Goal: Check status: Check status

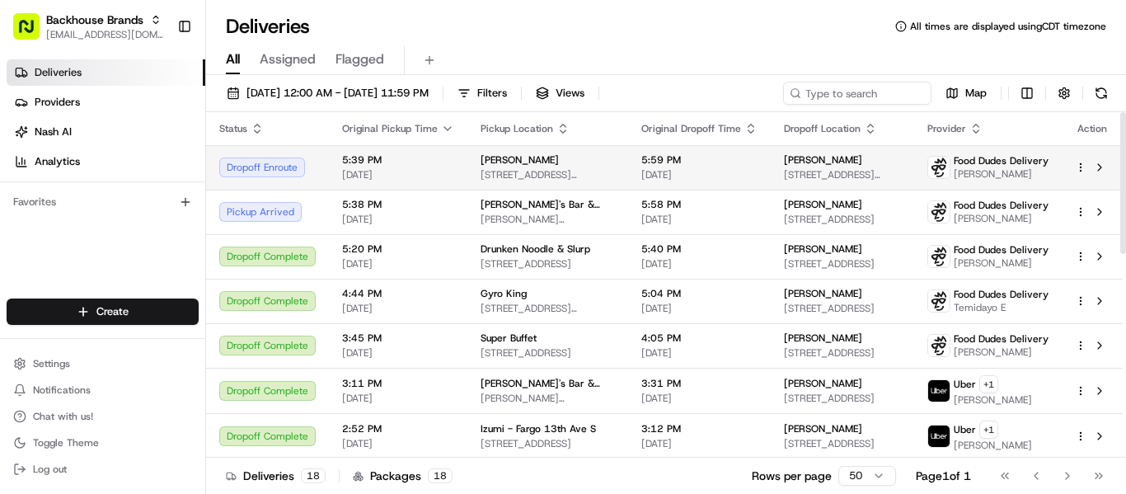
click at [360, 161] on span "5:39 PM" at bounding box center [398, 159] width 112 height 13
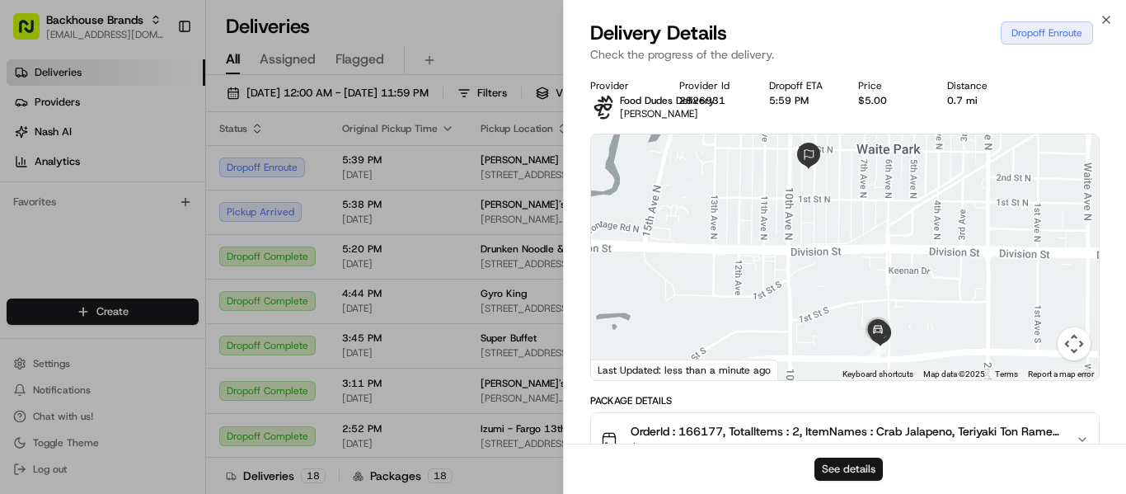
click at [873, 471] on button "See details" at bounding box center [848, 468] width 68 height 23
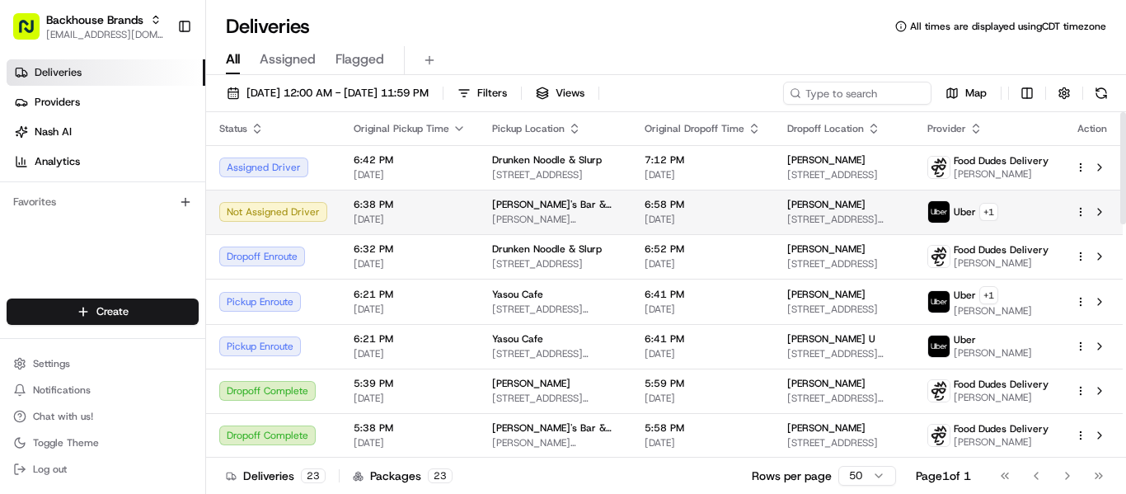
click at [633, 225] on td "6:58 PM [DATE]" at bounding box center [702, 212] width 143 height 44
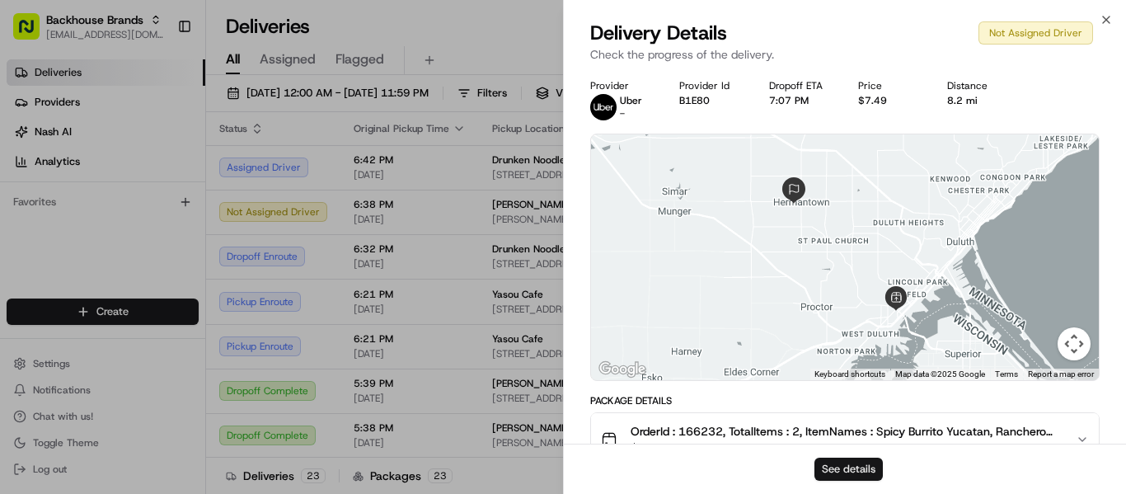
click at [850, 470] on button "See details" at bounding box center [848, 468] width 68 height 23
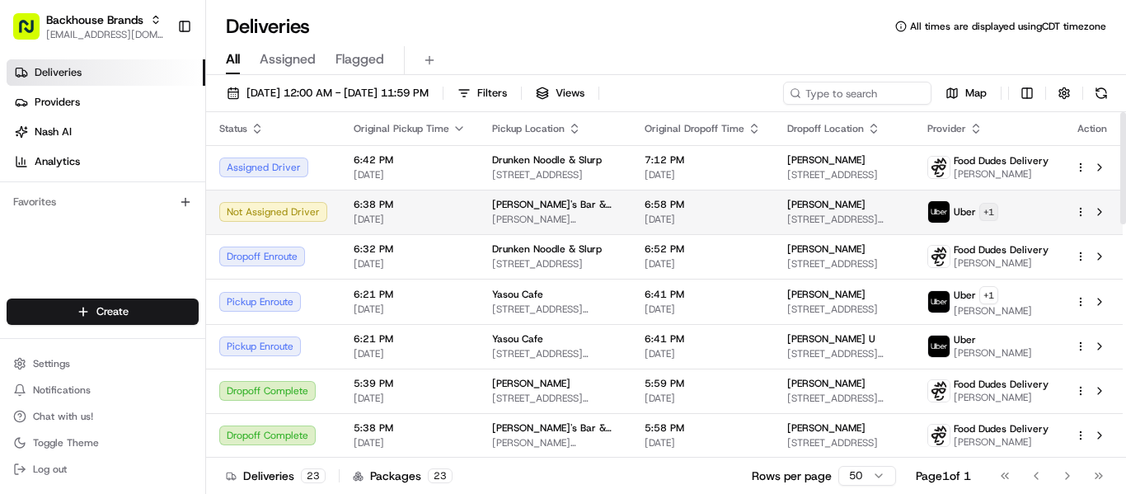
click at [1000, 207] on html "Backhouse Brands [EMAIL_ADDRESS][DOMAIN_NAME] Toggle Sidebar Deliveries Provide…" at bounding box center [563, 247] width 1126 height 494
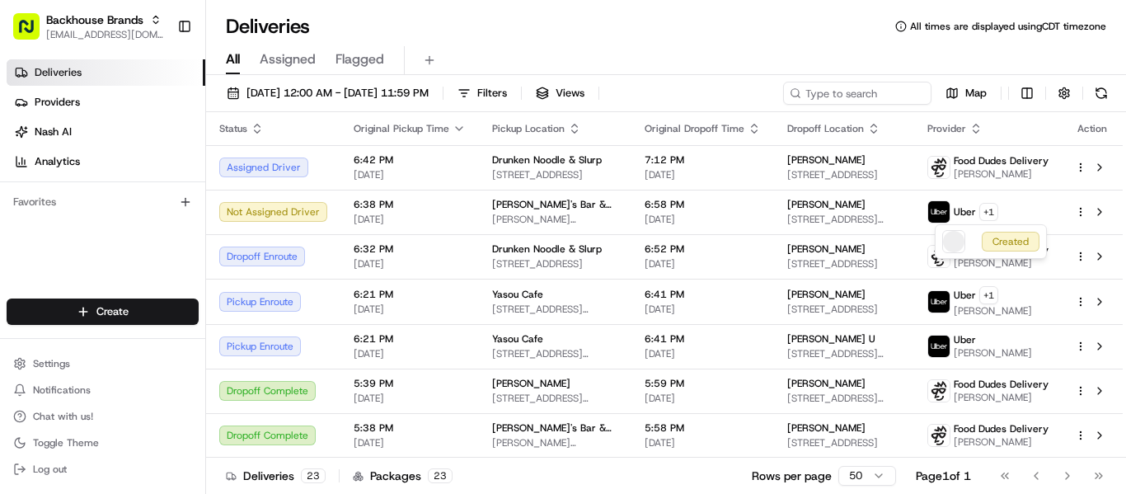
click at [1103, 213] on html "Backhouse Brands [EMAIL_ADDRESS][DOMAIN_NAME] Toggle Sidebar Deliveries Provide…" at bounding box center [563, 247] width 1126 height 494
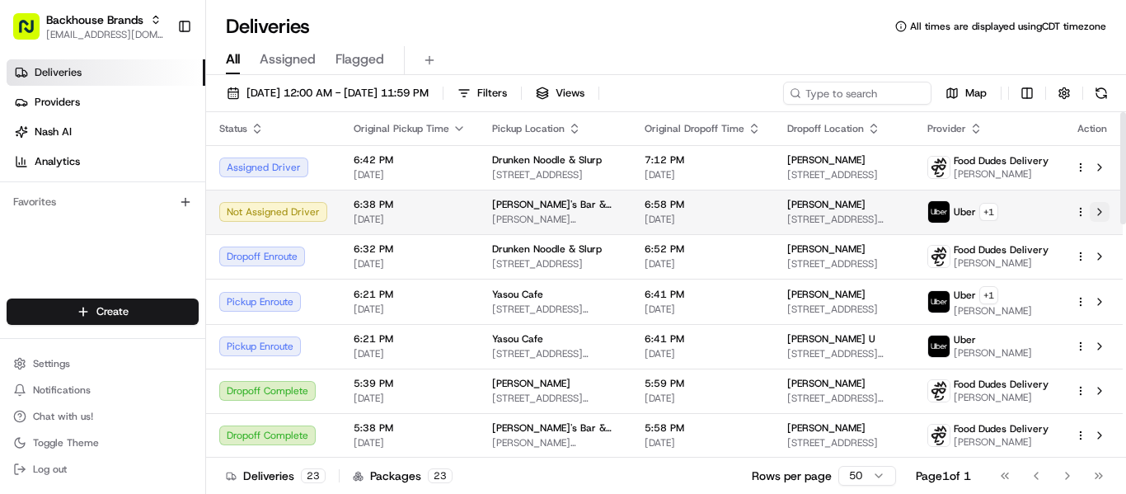
click at [1101, 211] on button at bounding box center [1099, 212] width 20 height 20
